Goal: Task Accomplishment & Management: Manage account settings

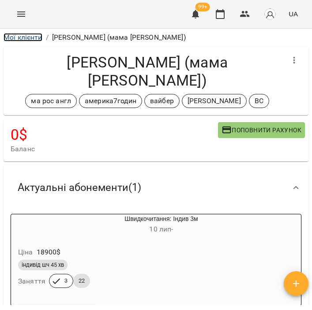
click at [31, 35] on link "Мої клієнти" at bounding box center [23, 37] width 39 height 8
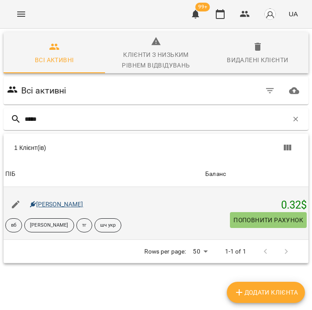
type input "*****"
click at [76, 205] on link "[PERSON_NAME]" at bounding box center [56, 204] width 53 height 7
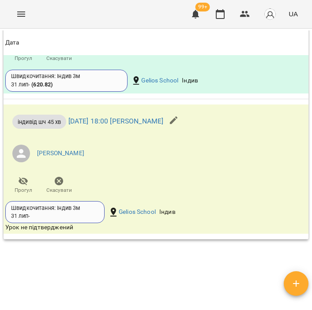
scroll to position [751, 0]
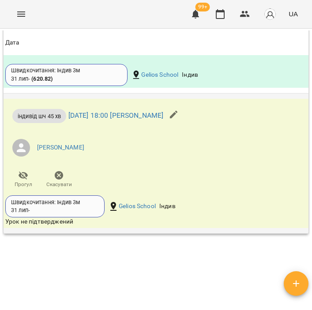
click at [59, 180] on icon "button" at bounding box center [59, 175] width 9 height 9
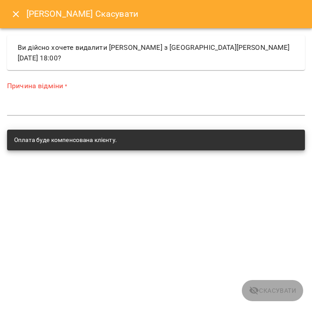
click at [155, 116] on div "Причина відміни * *" at bounding box center [156, 100] width 298 height 38
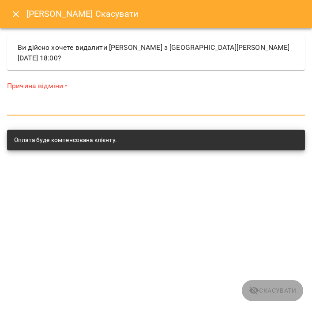
click at [156, 109] on textarea at bounding box center [156, 108] width 298 height 8
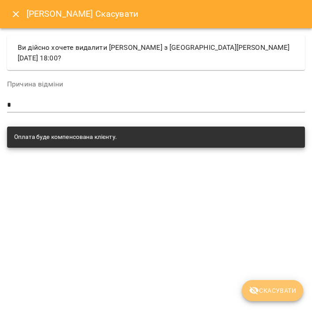
click at [283, 293] on span "Скасувати" at bounding box center [272, 290] width 47 height 11
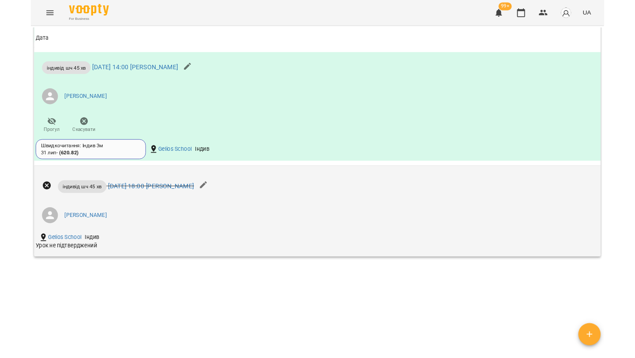
scroll to position [555, 0]
